Goal: Task Accomplishment & Management: Use online tool/utility

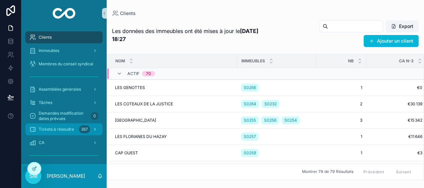
click at [72, 128] on span "Tickets à résoudre" at bounding box center [56, 129] width 35 height 5
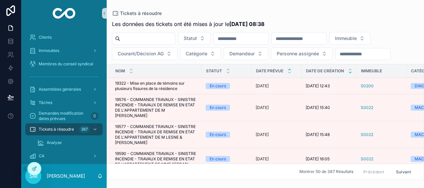
click at [349, 72] on icon "scrollable content" at bounding box center [350, 72] width 2 height 1
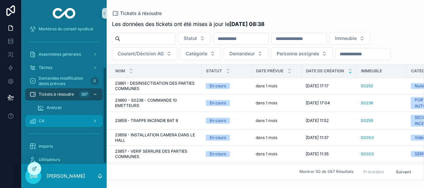
scroll to position [59, 0]
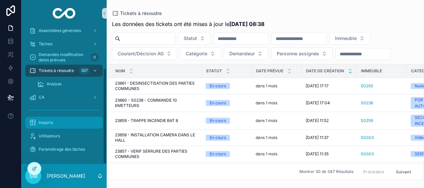
click at [48, 125] on span "Imports" at bounding box center [46, 122] width 14 height 5
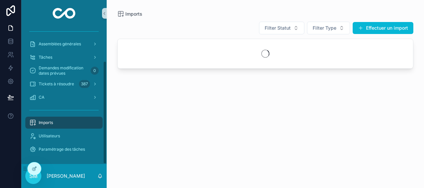
scroll to position [45, 0]
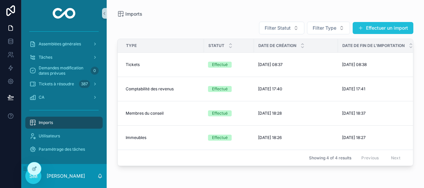
click at [397, 29] on button "Effectuer un import" at bounding box center [382, 28] width 61 height 12
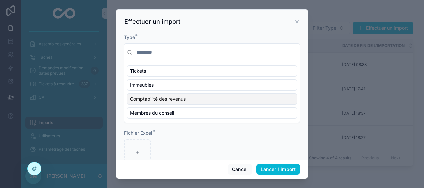
click at [180, 96] on span "Comptabilité des revenus" at bounding box center [158, 99] width 56 height 7
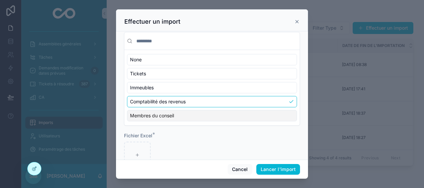
scroll to position [30, 0]
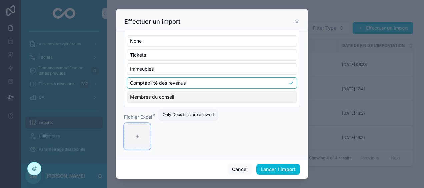
click at [144, 135] on div "scrollable content" at bounding box center [137, 136] width 27 height 27
type input "**********"
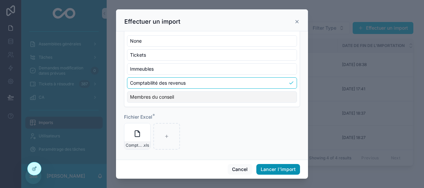
click at [293, 171] on button "Lancer l'import" at bounding box center [278, 169] width 44 height 11
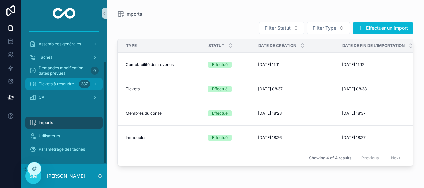
click at [68, 85] on span "Tickets à résoudre" at bounding box center [56, 83] width 35 height 5
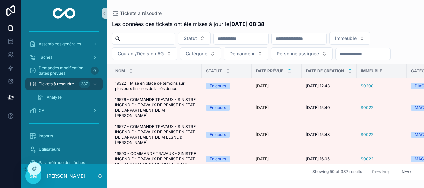
click at [350, 68] on icon "scrollable content" at bounding box center [350, 69] width 4 height 4
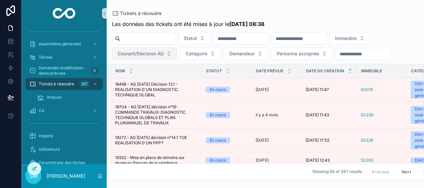
click at [147, 50] on span "Courant/Décision AG" at bounding box center [141, 53] width 46 height 7
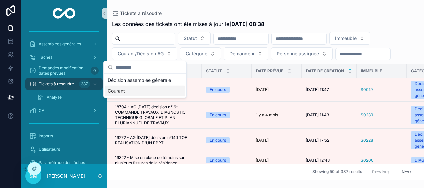
click at [131, 88] on div "Courant" at bounding box center [145, 91] width 80 height 11
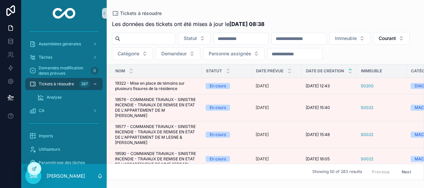
click at [326, 40] on input "scrollable content" at bounding box center [299, 38] width 55 height 9
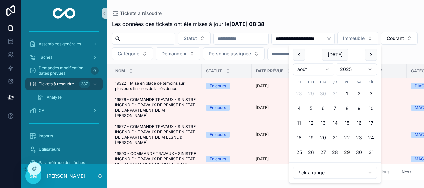
type input "**********"
click at [330, 11] on div "Tickets à résoudre" at bounding box center [265, 13] width 307 height 5
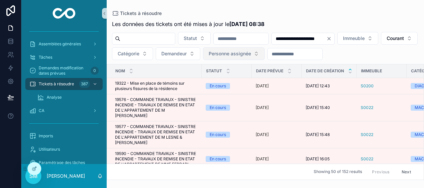
click at [251, 52] on span "Personne assignée" at bounding box center [230, 53] width 42 height 7
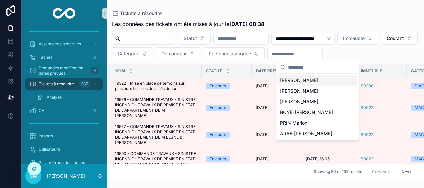
click at [309, 79] on span "[PERSON_NAME]" at bounding box center [299, 80] width 38 height 7
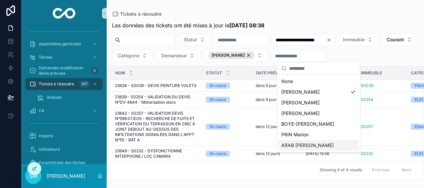
click at [323, 145] on div "ARAB [PERSON_NAME]" at bounding box center [319, 145] width 80 height 11
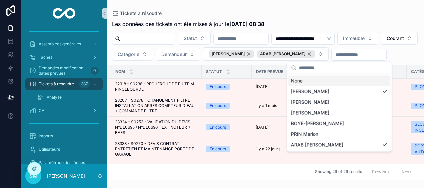
click at [337, 12] on div "Tickets à résoudre" at bounding box center [265, 13] width 307 height 5
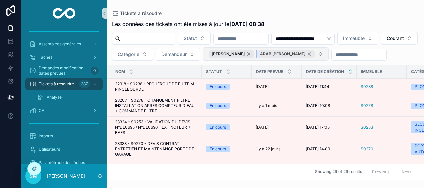
click at [315, 53] on div "ARAB [PERSON_NAME]" at bounding box center [286, 53] width 58 height 7
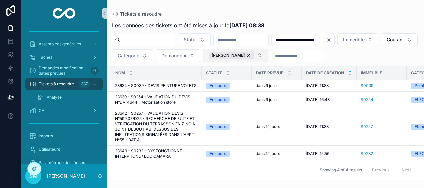
click at [268, 55] on button "[PERSON_NAME]" at bounding box center [235, 55] width 65 height 13
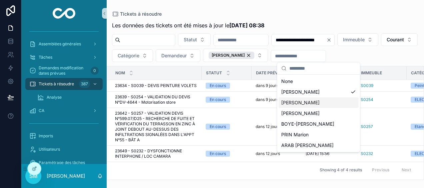
click at [325, 101] on div "[PERSON_NAME]" at bounding box center [319, 102] width 80 height 11
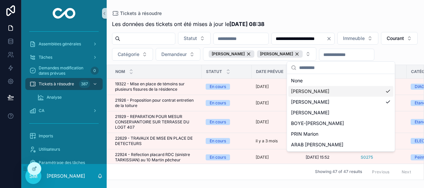
click at [385, 89] on div "[PERSON_NAME]" at bounding box center [340, 91] width 105 height 11
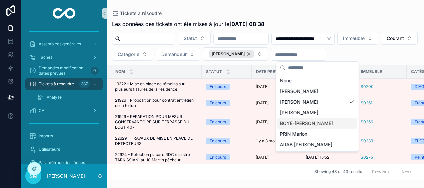
click at [336, 121] on div "BOYE-[PERSON_NAME]" at bounding box center [317, 123] width 80 height 11
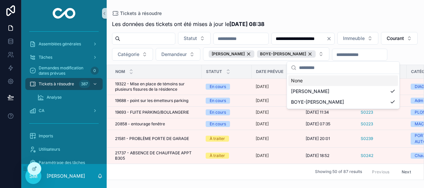
click at [349, 7] on div "**********" at bounding box center [265, 90] width 317 height 180
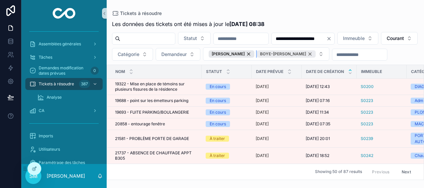
click at [315, 52] on div "BOYE-[PERSON_NAME]" at bounding box center [286, 53] width 59 height 7
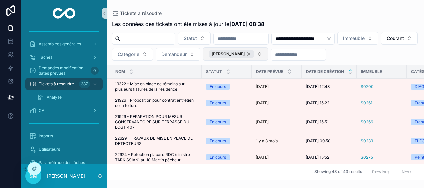
click at [268, 55] on button "[PERSON_NAME]" at bounding box center [235, 53] width 65 height 13
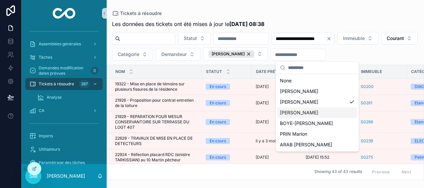
click at [314, 115] on span "[PERSON_NAME]" at bounding box center [299, 112] width 38 height 7
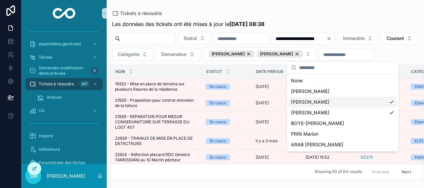
click at [391, 104] on div "[PERSON_NAME]" at bounding box center [342, 102] width 109 height 11
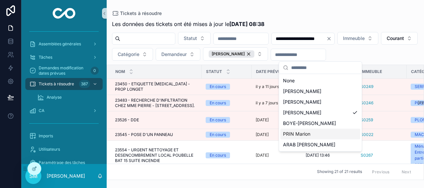
click at [346, 133] on div "PRIN Marion" at bounding box center [320, 134] width 80 height 11
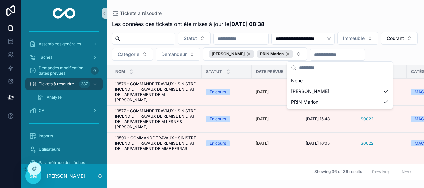
click at [364, 2] on div "**********" at bounding box center [265, 90] width 317 height 180
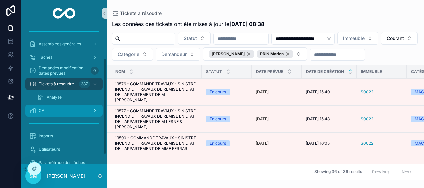
click at [51, 114] on div "CA" at bounding box center [63, 110] width 69 height 11
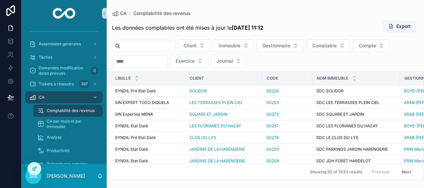
click at [122, 60] on input "scrollable content" at bounding box center [139, 61] width 55 height 9
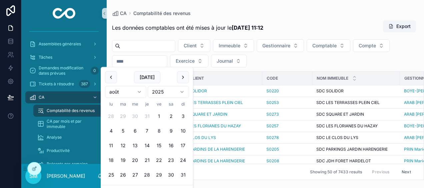
click at [159, 175] on button "29" at bounding box center [159, 175] width 12 height 12
type input "**********"
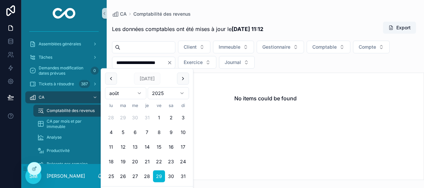
click at [246, 13] on div "CA Comptabilité des revenus" at bounding box center [265, 14] width 307 height 7
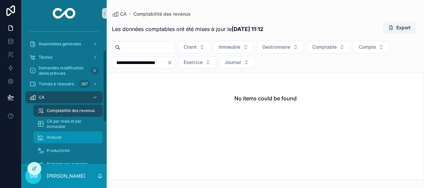
click at [53, 137] on span "Analyse" at bounding box center [54, 137] width 15 height 5
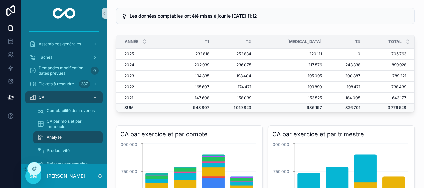
scroll to position [33, 0]
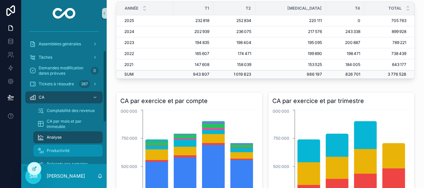
click at [58, 150] on span "Productivité" at bounding box center [58, 150] width 23 height 5
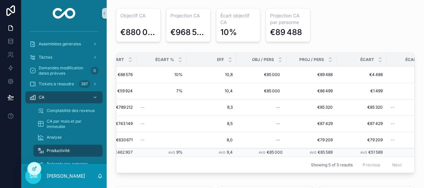
scroll to position [0, 289]
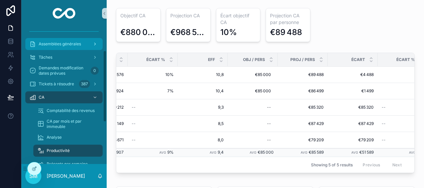
click at [57, 43] on span "Assemblées générales" at bounding box center [60, 43] width 42 height 5
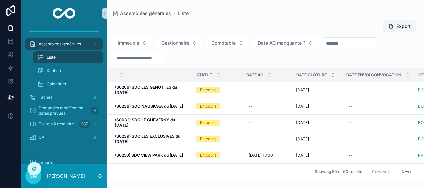
click at [153, 59] on input "scrollable content" at bounding box center [139, 57] width 55 height 9
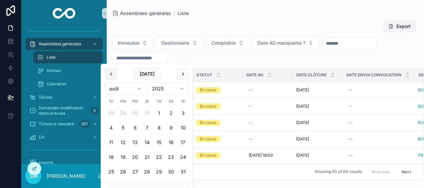
click at [110, 75] on button "scrollable content" at bounding box center [111, 74] width 12 height 12
click at [111, 185] on button "30" at bounding box center [111, 187] width 12 height 12
type input "**********"
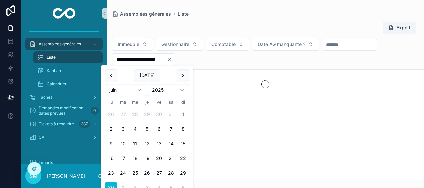
click at [256, 15] on div "Assemblées générales Liste" at bounding box center [265, 14] width 307 height 7
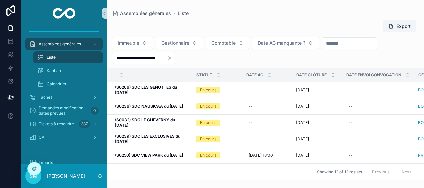
click at [269, 77] on icon "scrollable content" at bounding box center [269, 76] width 4 height 4
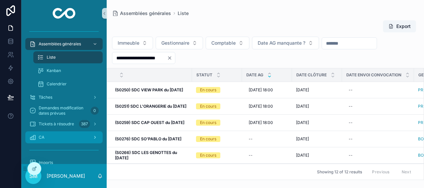
click at [47, 141] on div "CA" at bounding box center [63, 137] width 69 height 11
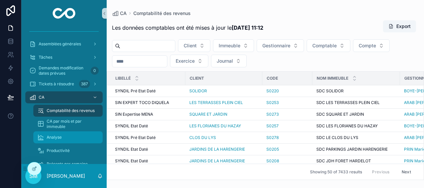
click at [62, 138] on div "Analyse" at bounding box center [67, 137] width 61 height 11
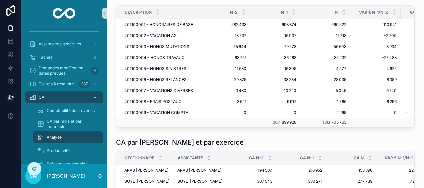
scroll to position [433, 0]
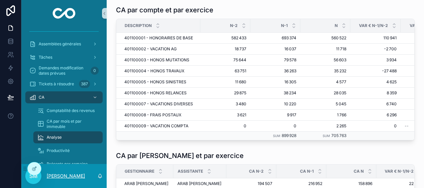
click at [54, 176] on p "[PERSON_NAME]" at bounding box center [66, 176] width 38 height 7
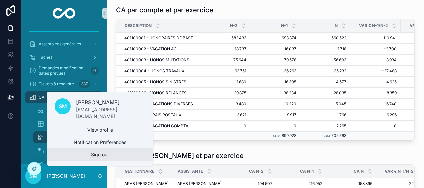
click at [87, 154] on button "Sign out" at bounding box center [100, 155] width 107 height 12
